Goal: Transaction & Acquisition: Purchase product/service

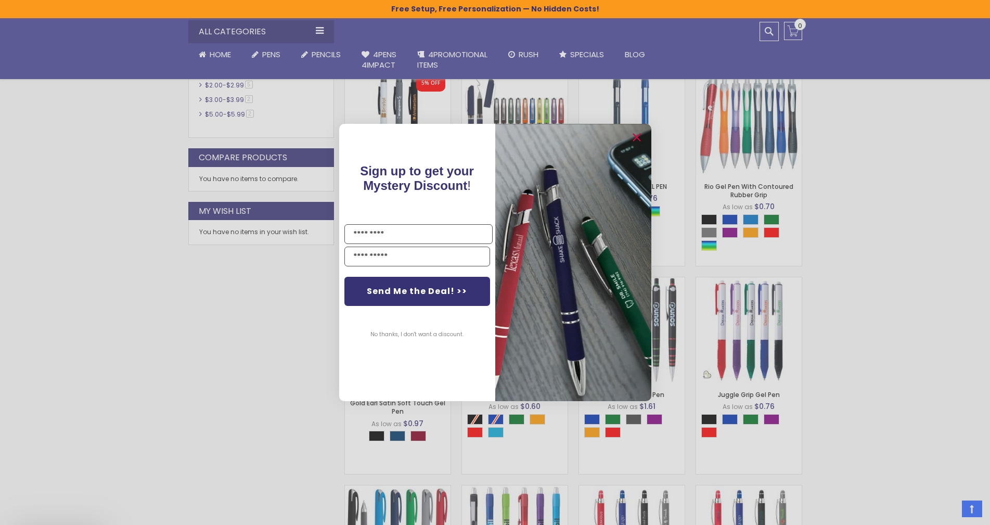
scroll to position [590, 0]
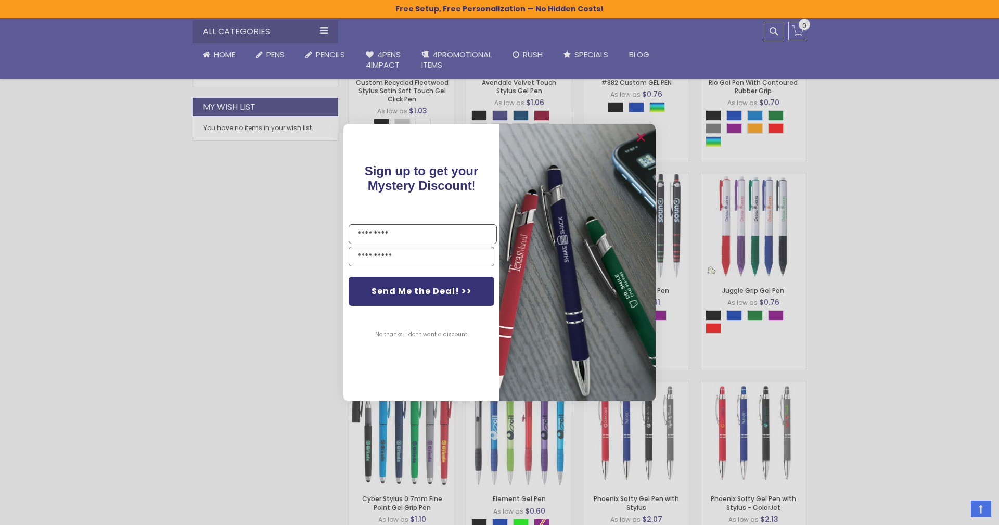
click at [849, 303] on div "Close dialog Sign up to get your Mystery Discount ! Name Email Send Me the Deal…" at bounding box center [499, 262] width 999 height 525
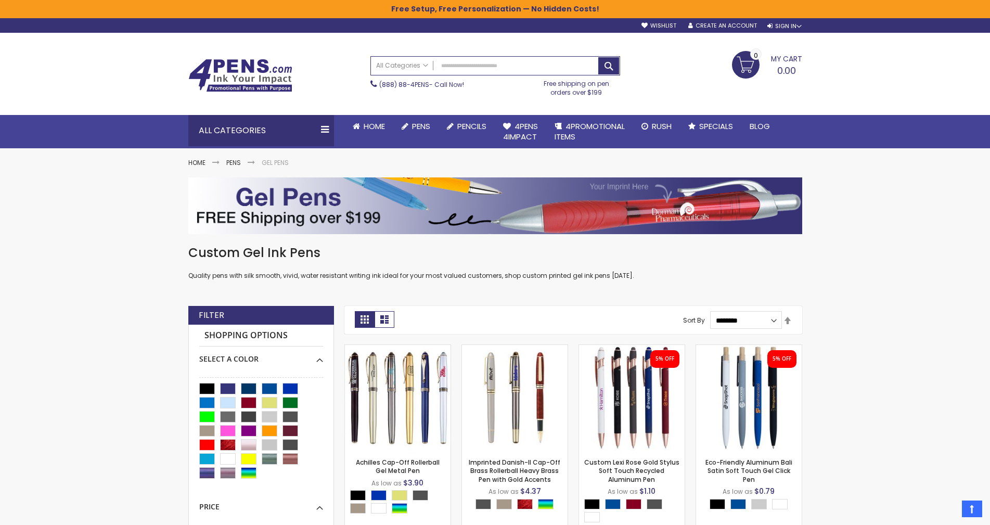
scroll to position [0, 0]
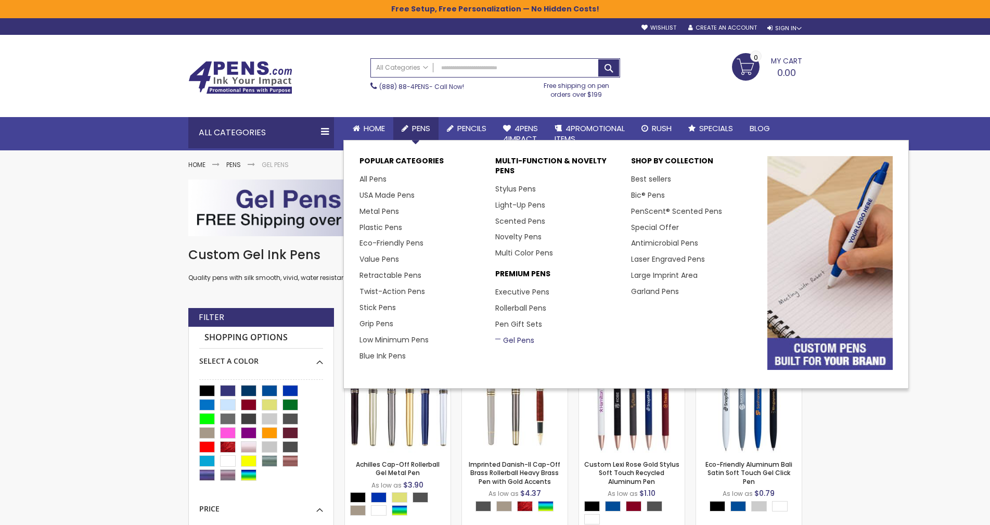
click at [518, 341] on link "Gel Pens" at bounding box center [514, 340] width 39 height 10
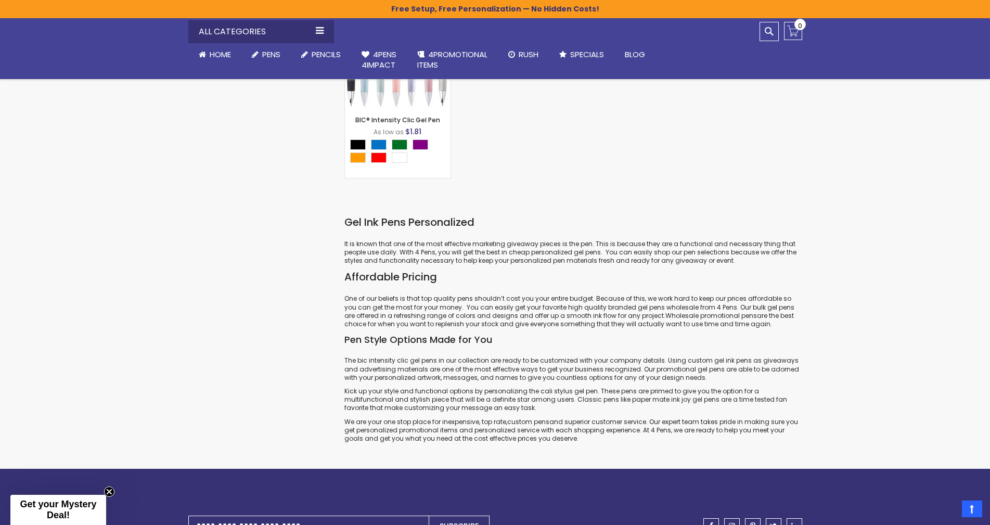
scroll to position [3069, 0]
